Goal: Entertainment & Leisure: Consume media (video, audio)

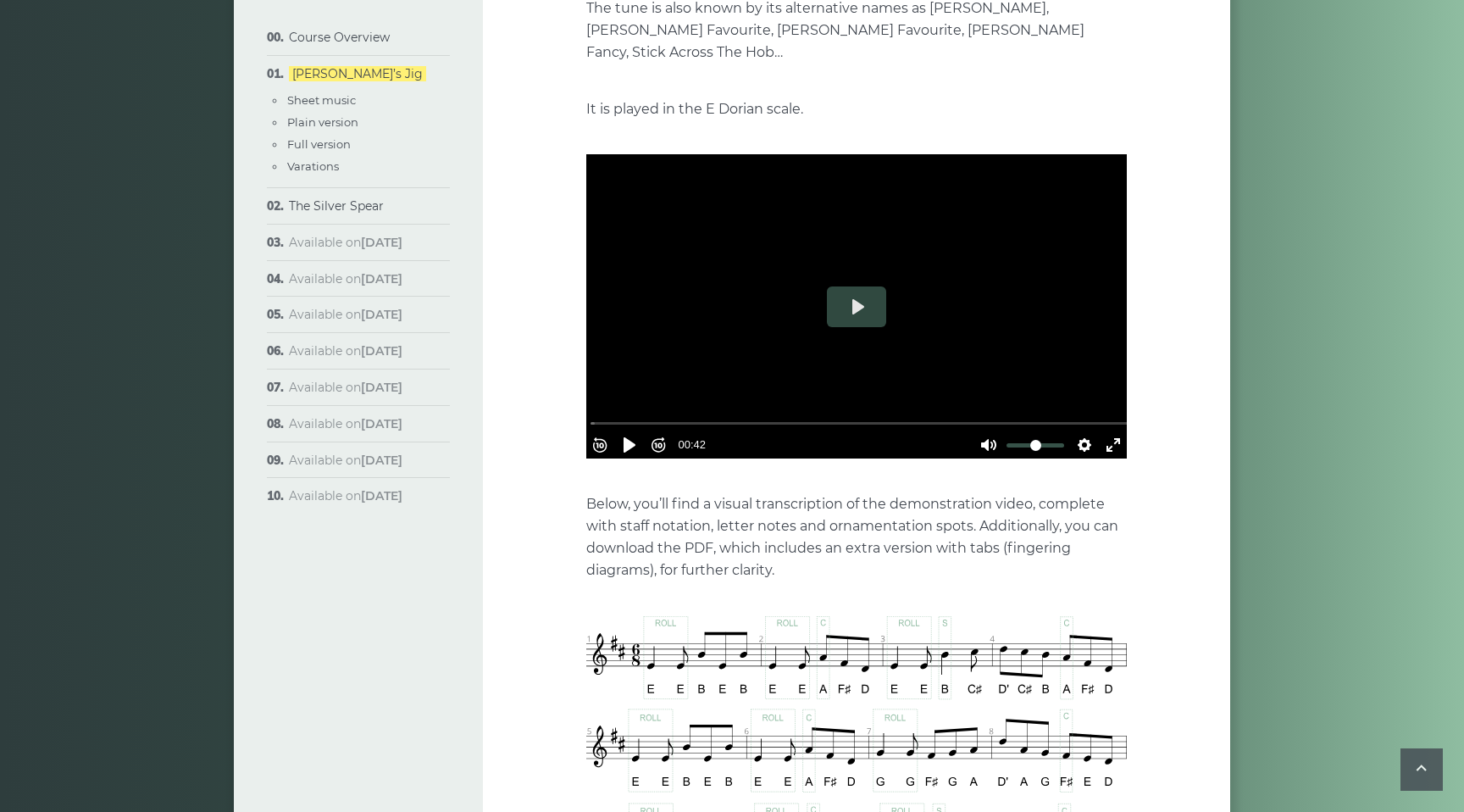
scroll to position [450, 0]
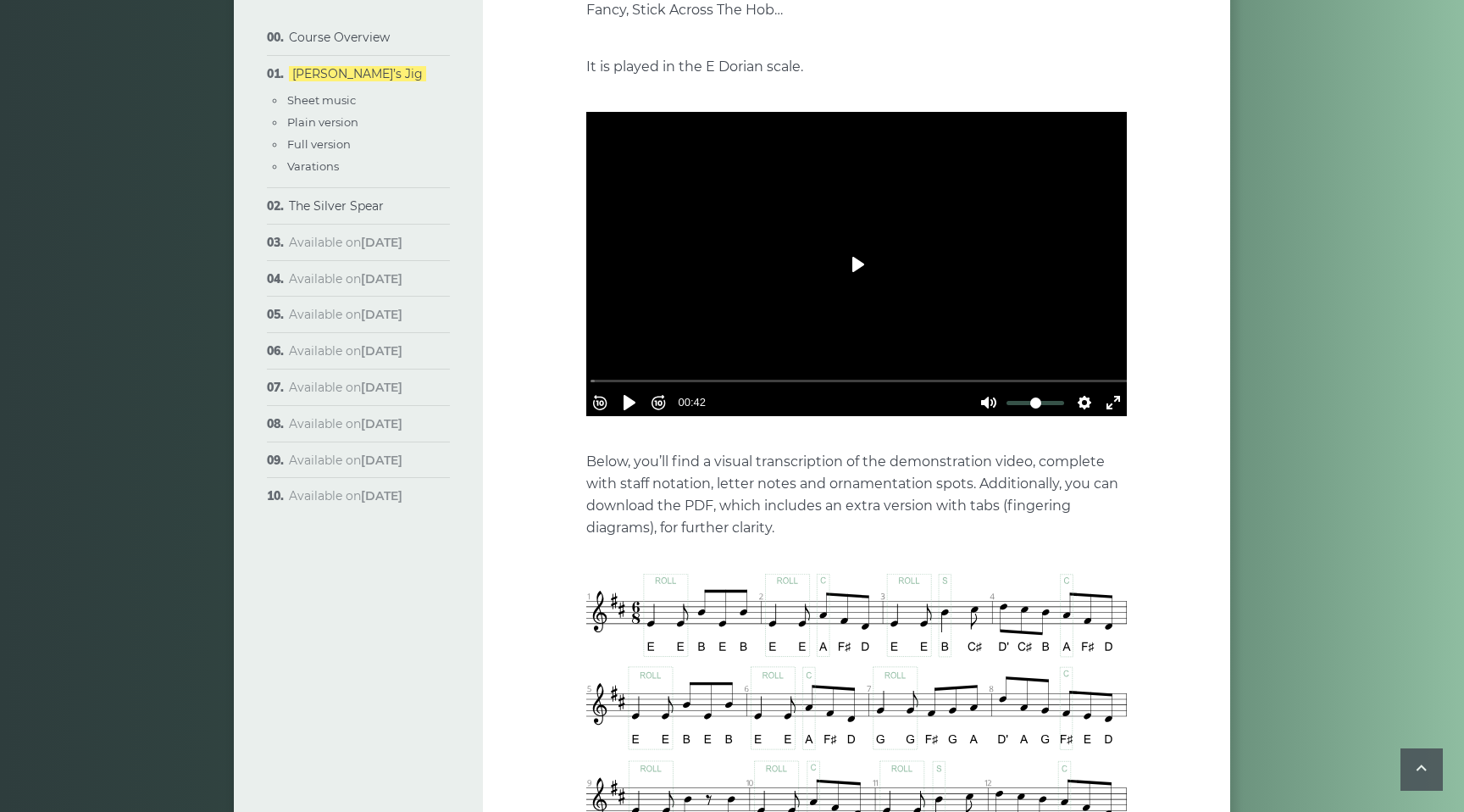
click at [851, 244] on button "Play" at bounding box center [856, 264] width 60 height 41
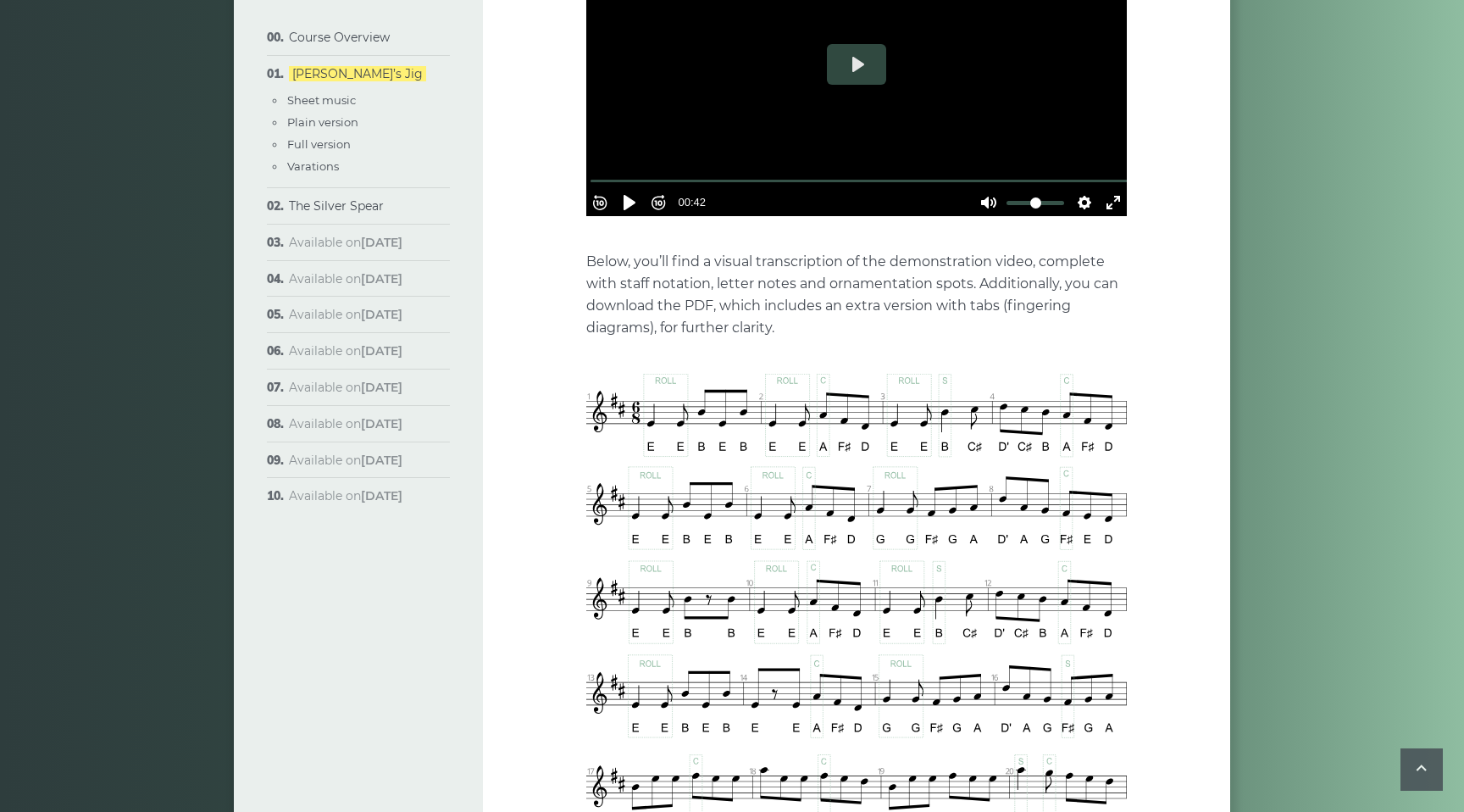
scroll to position [644, 0]
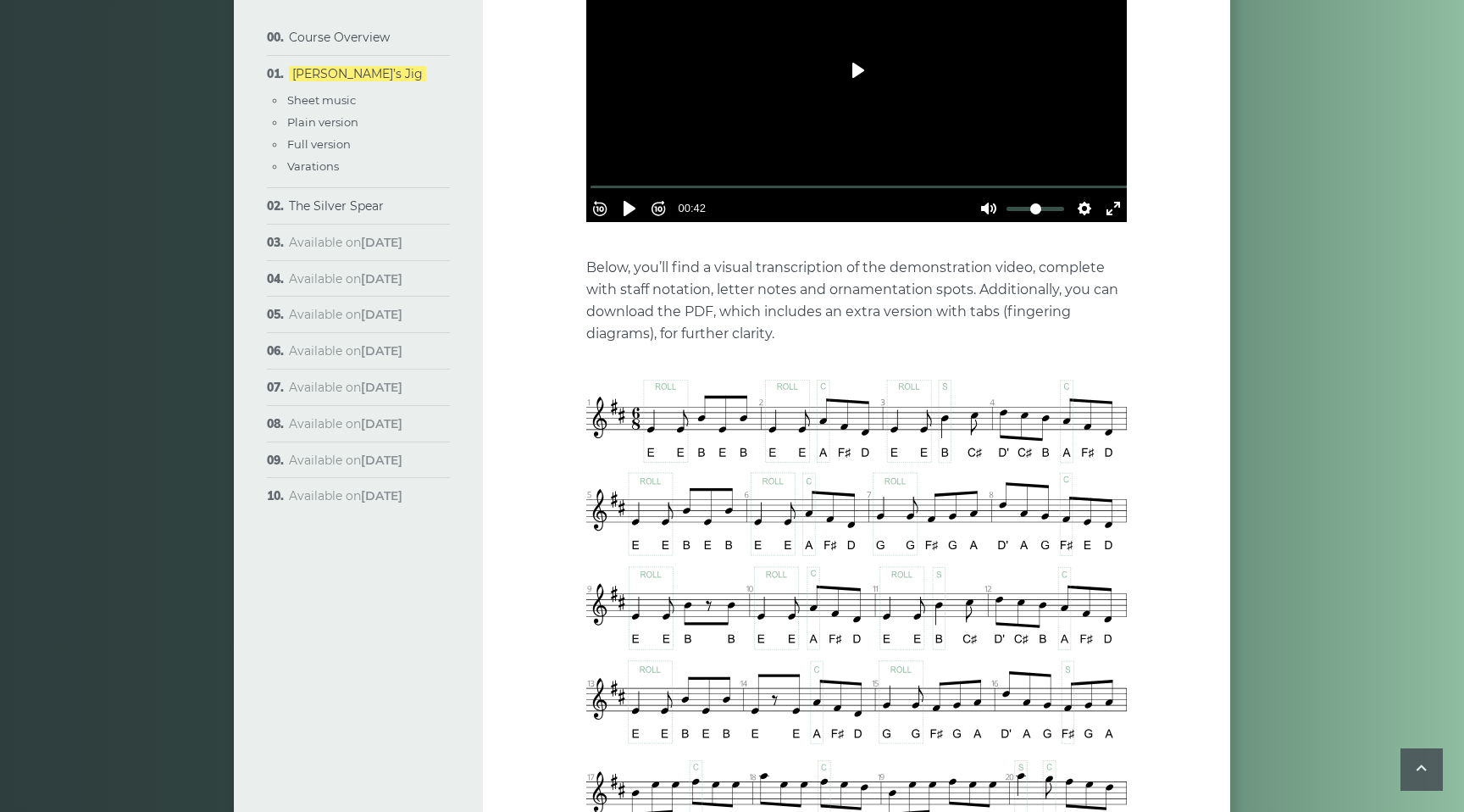
click at [856, 50] on button "Play" at bounding box center [856, 70] width 60 height 41
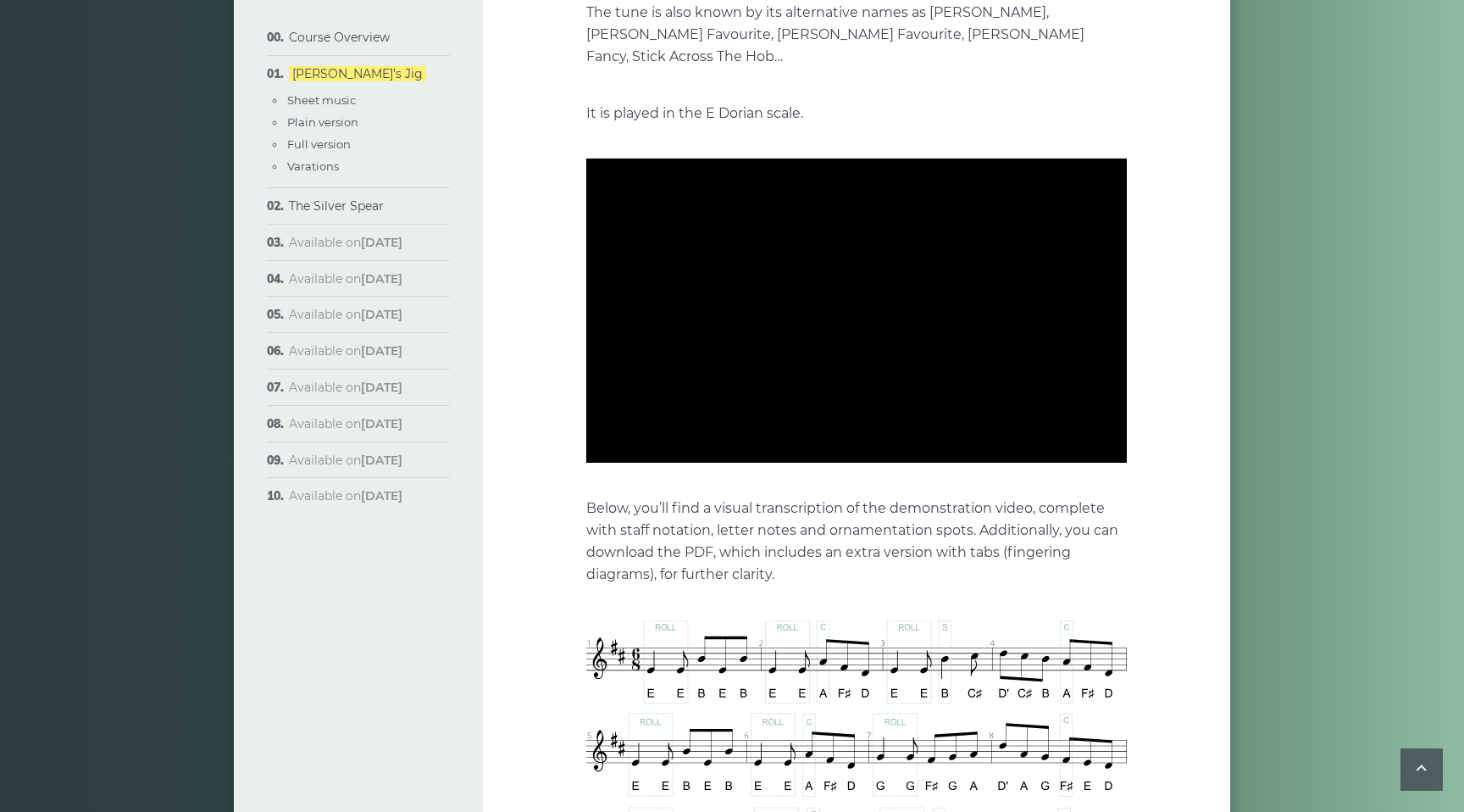
scroll to position [418, 0]
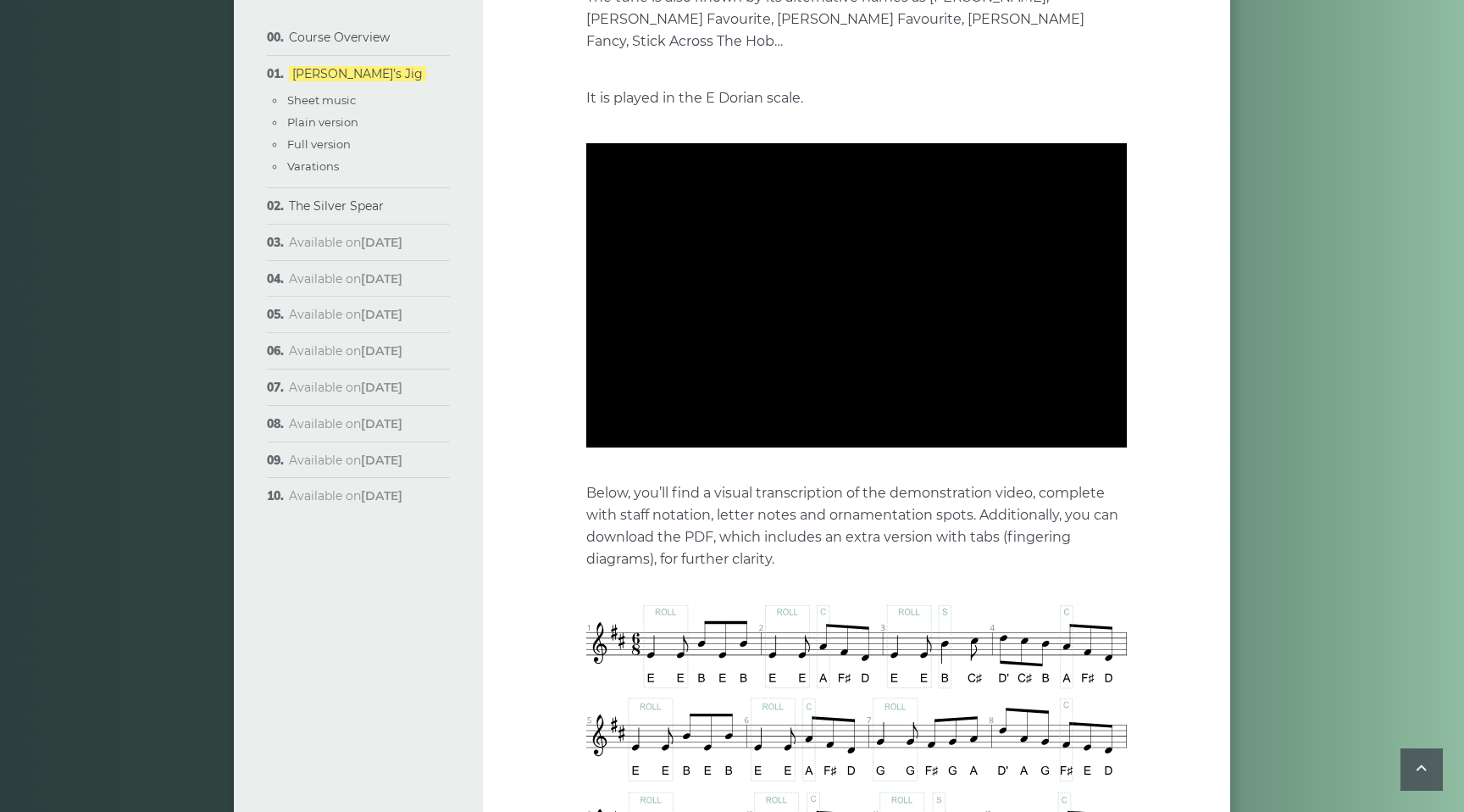
type input "***"
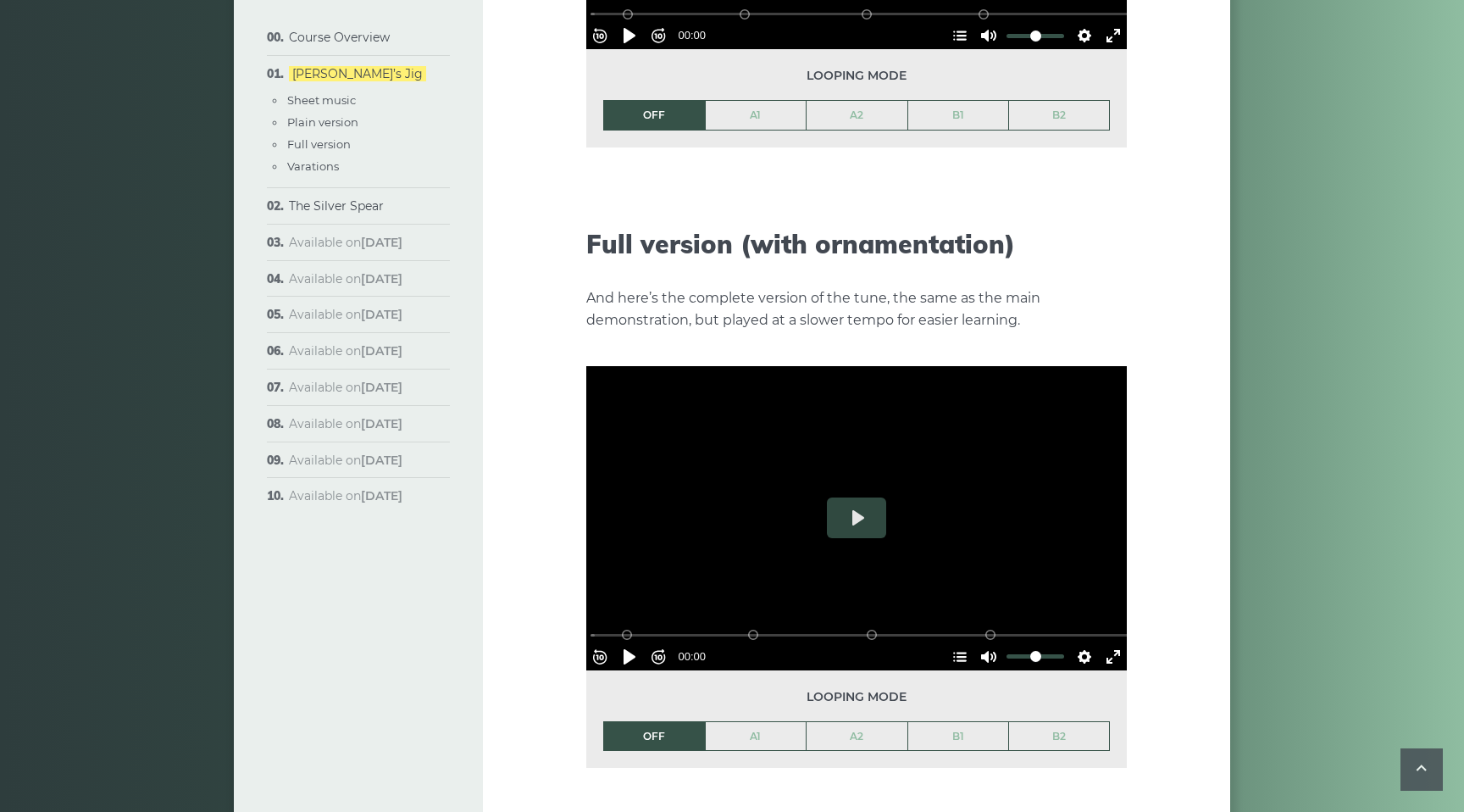
scroll to position [2317, 0]
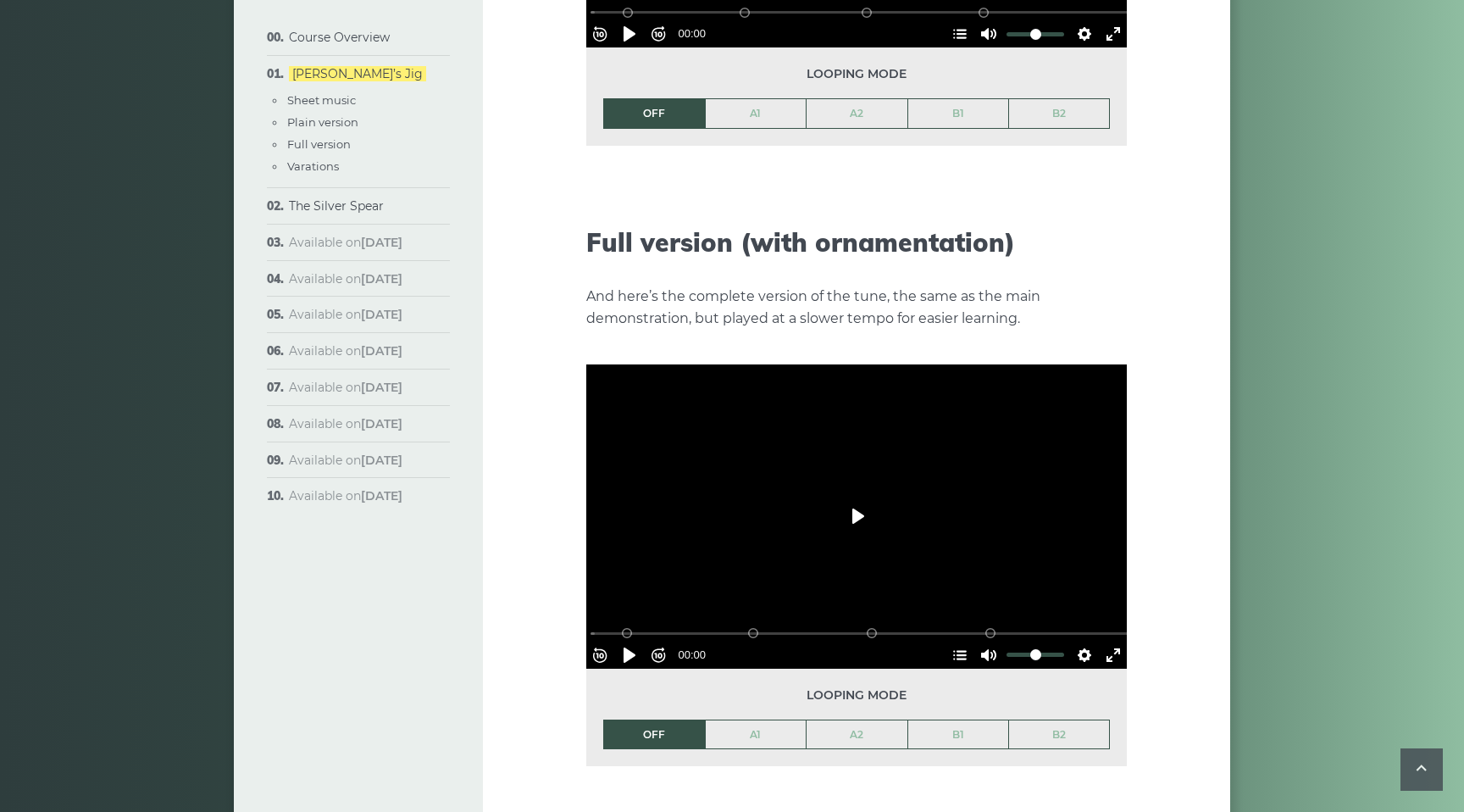
click at [855, 496] on button "Play" at bounding box center [856, 516] width 60 height 41
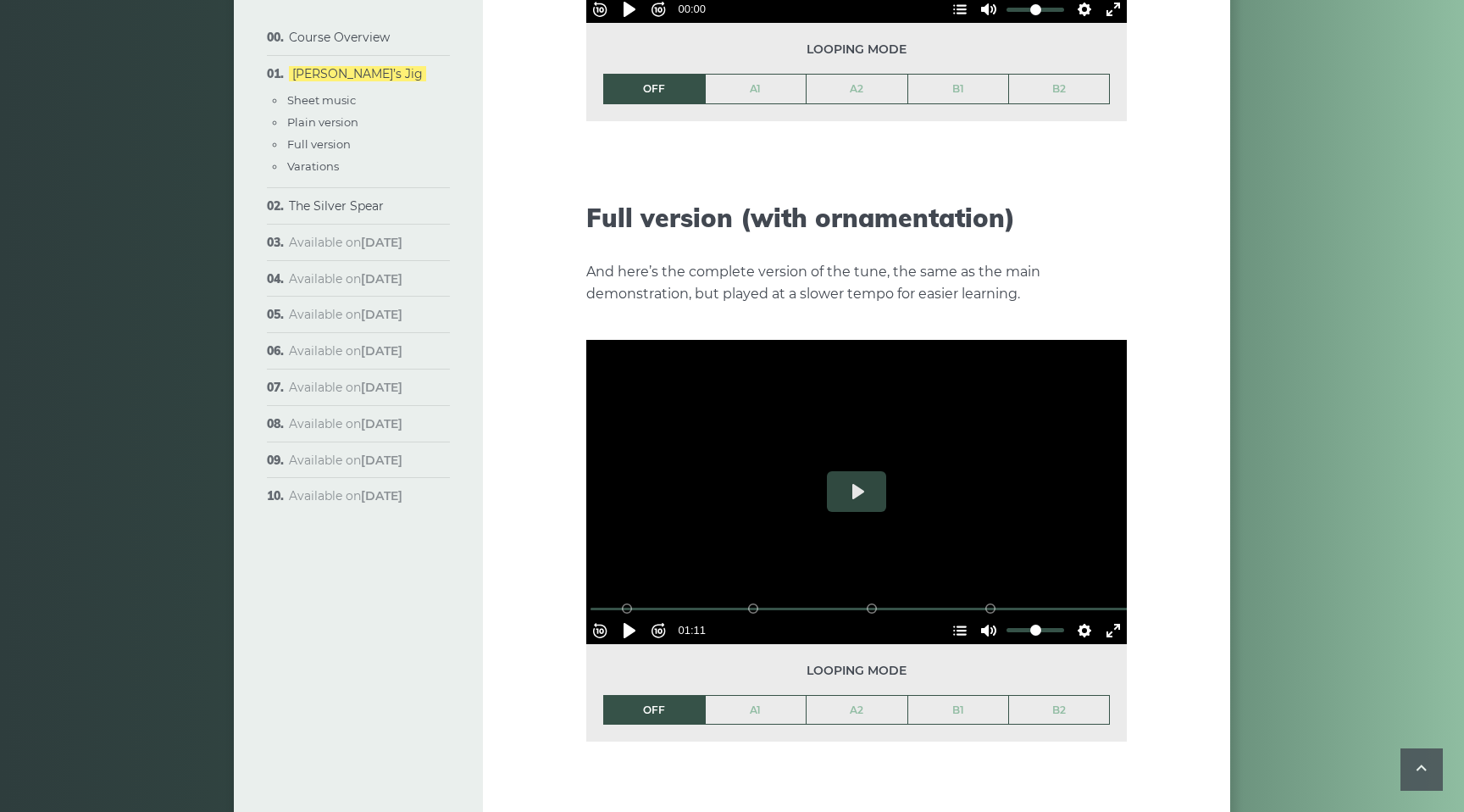
scroll to position [2328, 0]
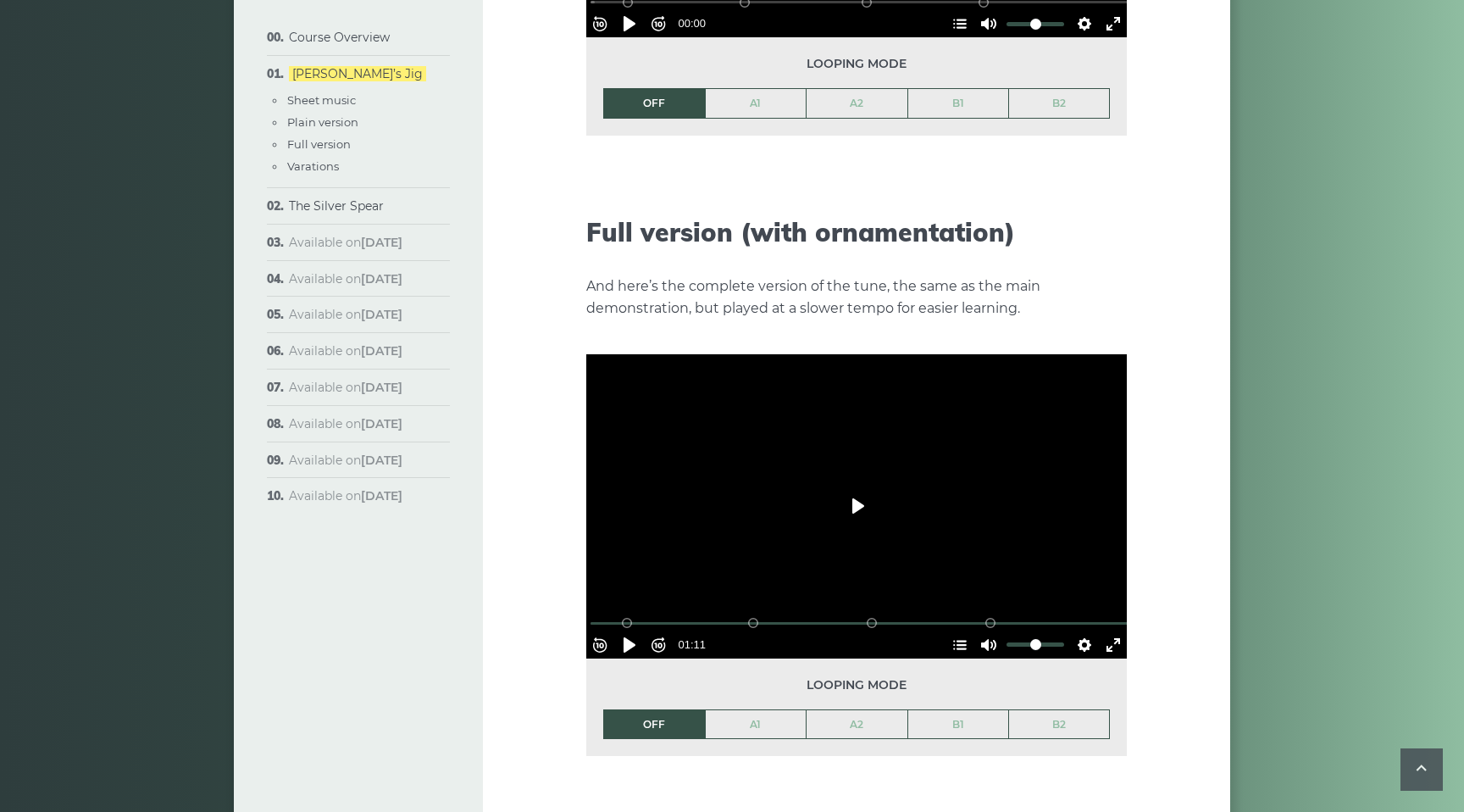
click at [851, 488] on button "Play" at bounding box center [856, 506] width 60 height 41
click at [637, 631] on button "Pause Play" at bounding box center [629, 644] width 27 height 27
drag, startPoint x: 828, startPoint y: 592, endPoint x: 565, endPoint y: 600, distance: 263.1
click at [590, 615] on input "Seek" at bounding box center [860, 623] width 539 height 16
click at [856, 486] on button "Play" at bounding box center [856, 506] width 60 height 41
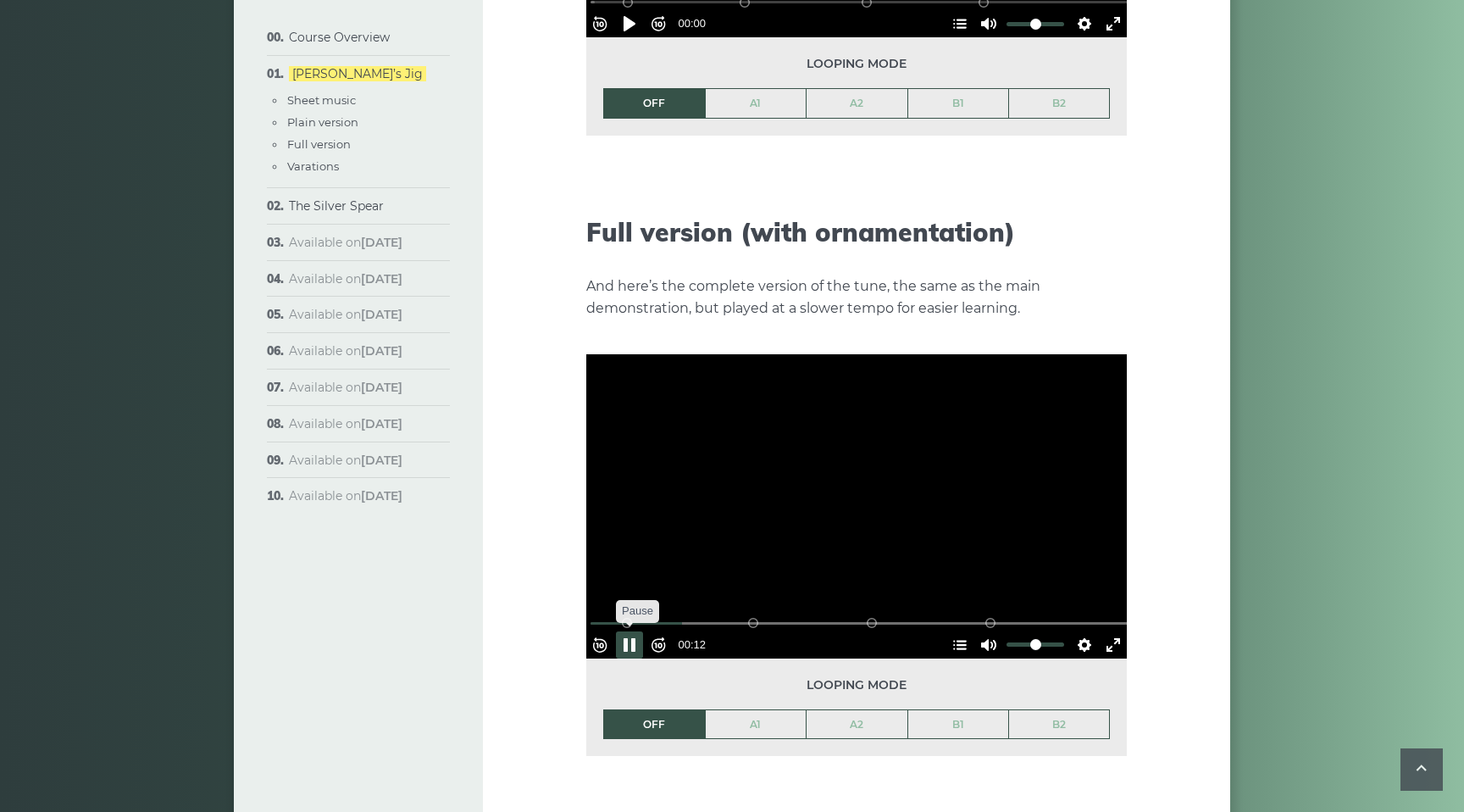
click at [638, 631] on button "Pause Play" at bounding box center [629, 644] width 27 height 27
type input "*****"
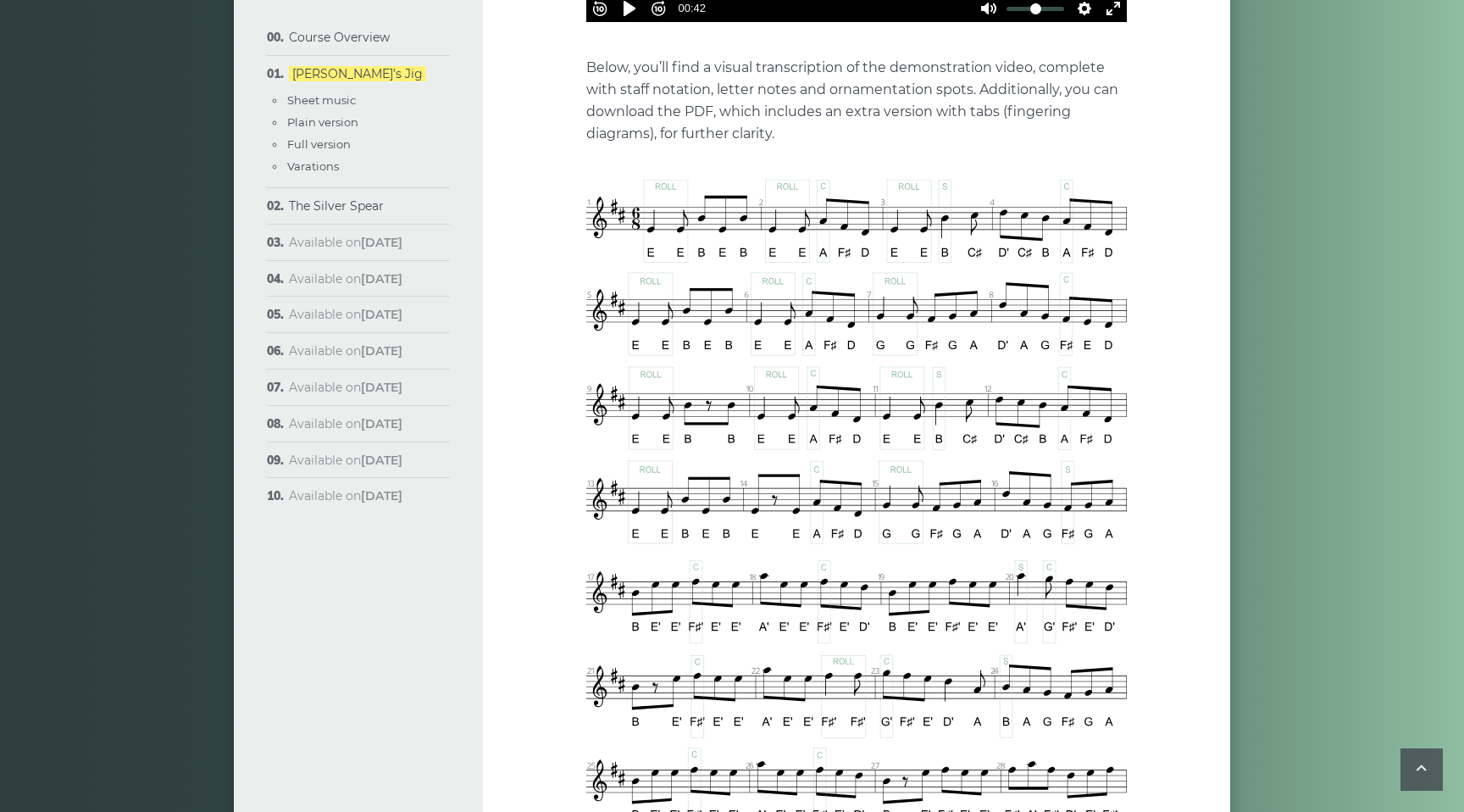
scroll to position [867, 0]
